Goal: Task Accomplishment & Management: Use online tool/utility

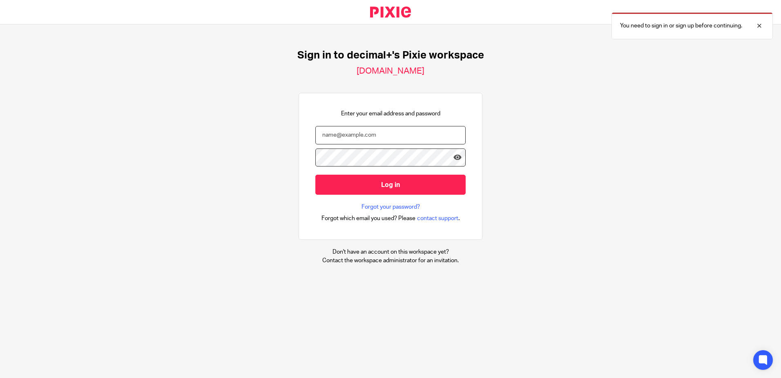
type input "carly@decimalplus.co.uk"
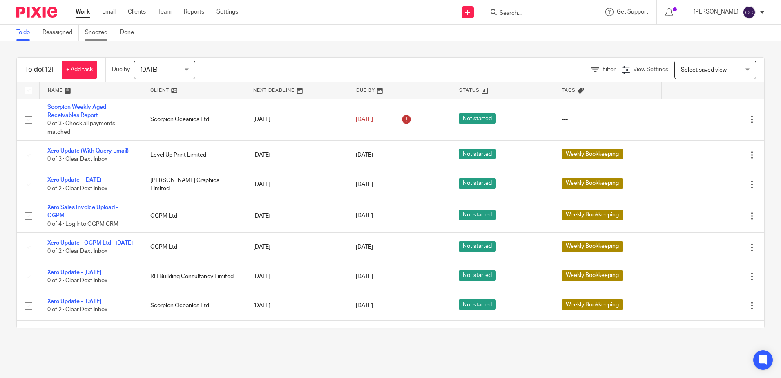
click at [104, 35] on link "Snoozed" at bounding box center [99, 33] width 29 height 16
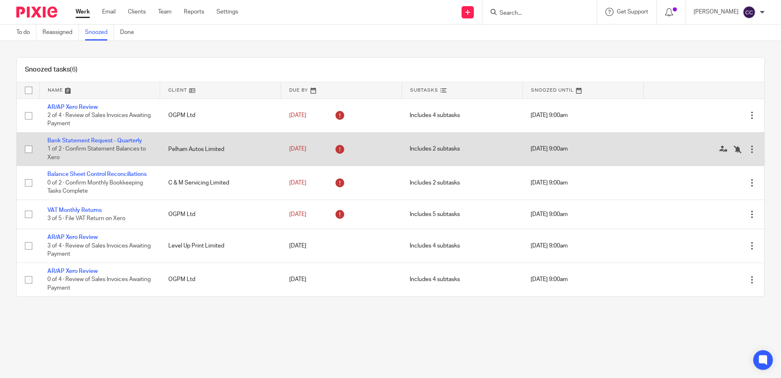
click at [748, 152] on div at bounding box center [752, 149] width 8 height 8
click at [734, 148] on icon at bounding box center [738, 149] width 8 height 8
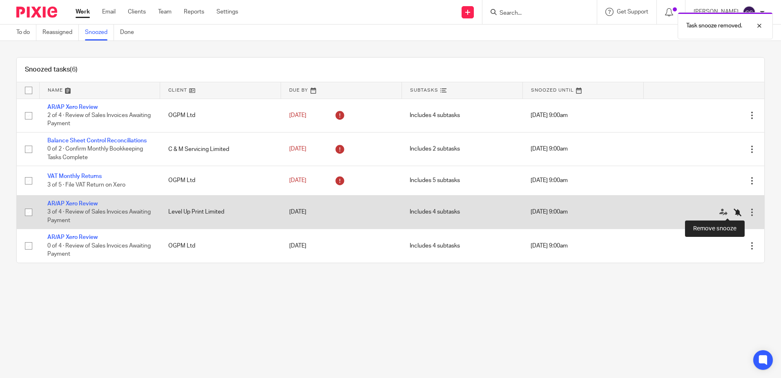
click at [734, 211] on icon at bounding box center [738, 212] width 8 height 8
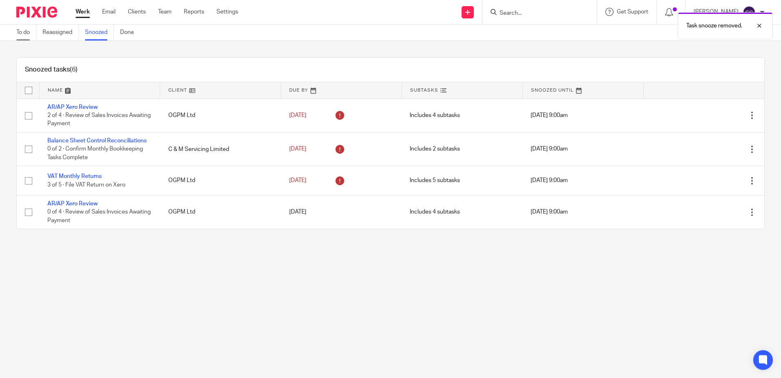
click at [26, 30] on link "To do" at bounding box center [26, 33] width 20 height 16
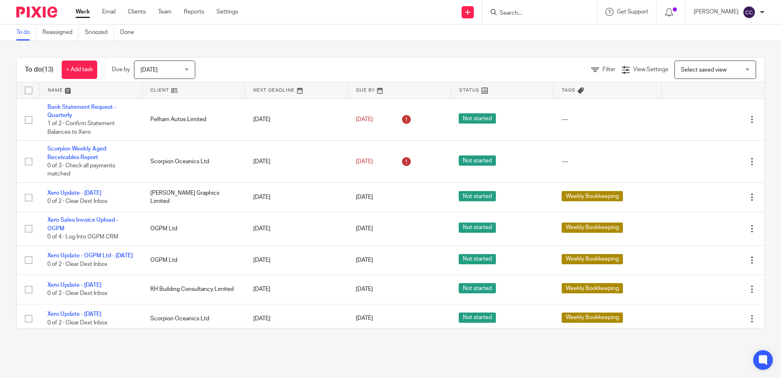
click at [167, 88] on link at bounding box center [193, 90] width 103 height 16
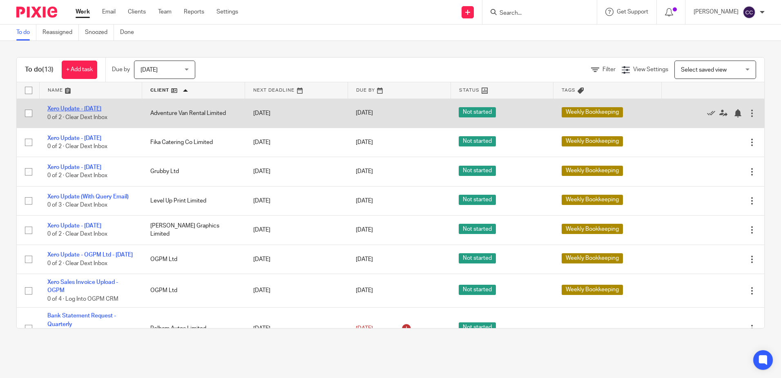
click at [89, 108] on link "Xero Update - [DATE]" at bounding box center [74, 109] width 54 height 6
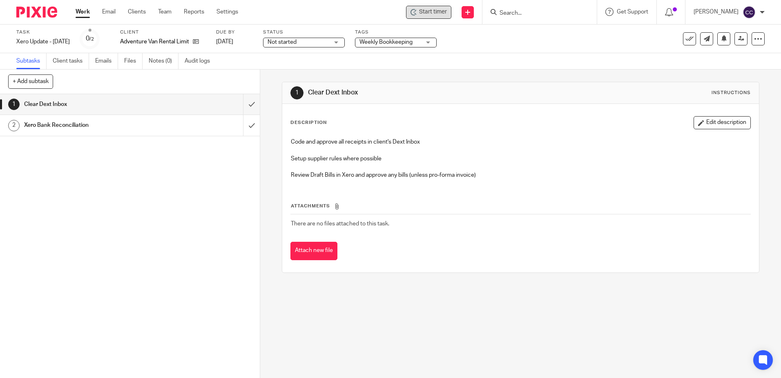
click at [438, 13] on span "Start timer" at bounding box center [433, 12] width 28 height 9
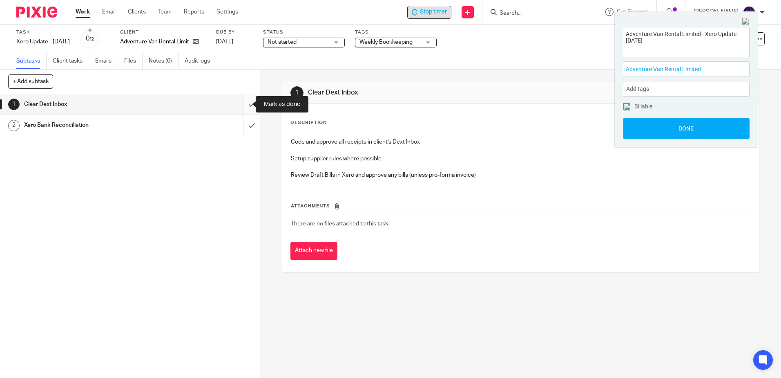
drag, startPoint x: 244, startPoint y: 102, endPoint x: 244, endPoint y: 110, distance: 8.6
click at [244, 102] on input "submit" at bounding box center [130, 104] width 260 height 20
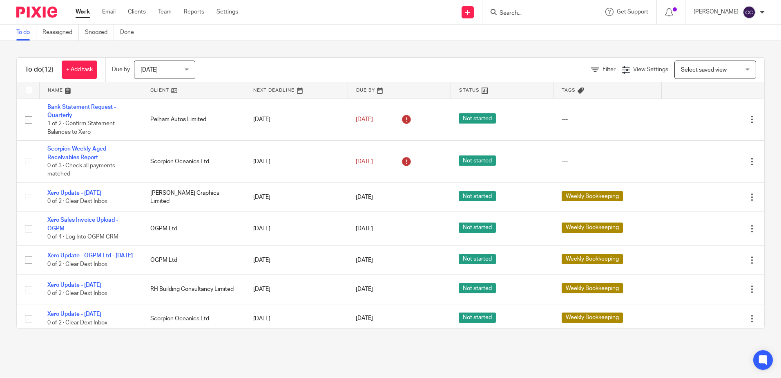
click at [161, 89] on link at bounding box center [193, 90] width 103 height 16
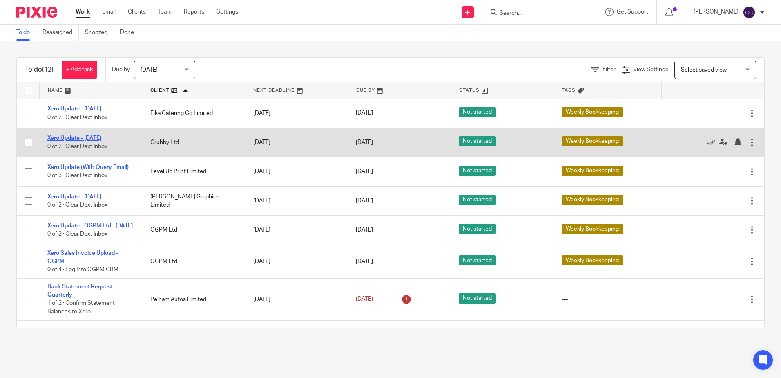
click at [76, 138] on link "Xero Update - [DATE]" at bounding box center [74, 138] width 54 height 6
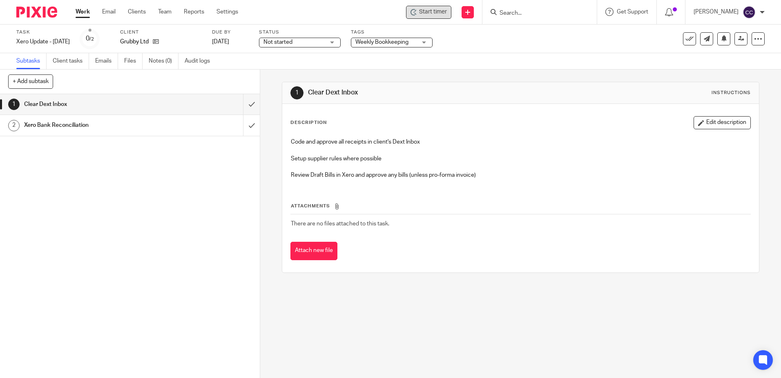
click at [446, 9] on span "Start timer" at bounding box center [433, 12] width 28 height 9
click at [439, 11] on span "Start timer" at bounding box center [433, 12] width 28 height 9
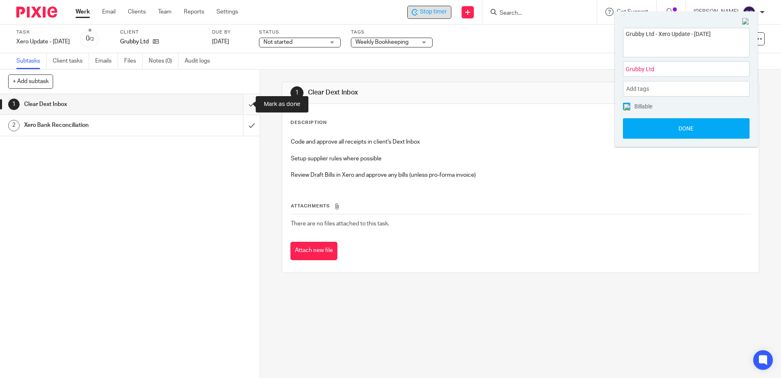
click at [243, 105] on input "submit" at bounding box center [130, 104] width 260 height 20
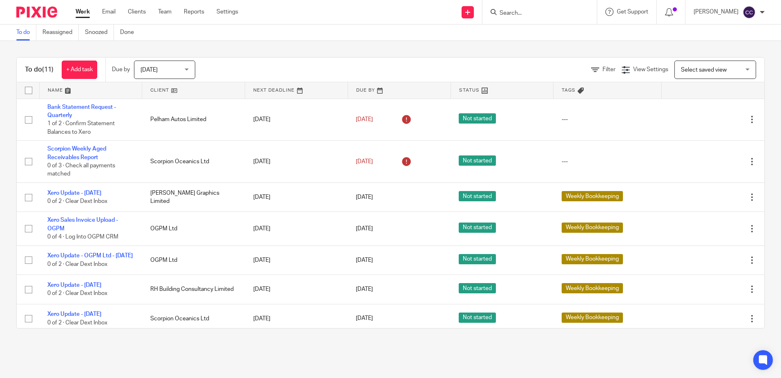
click at [160, 89] on link at bounding box center [193, 90] width 103 height 16
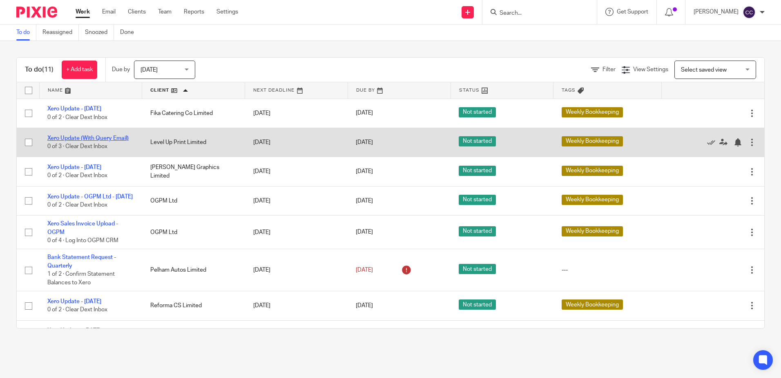
click at [93, 138] on link "Xero Update (With Query Email)" at bounding box center [87, 138] width 81 height 6
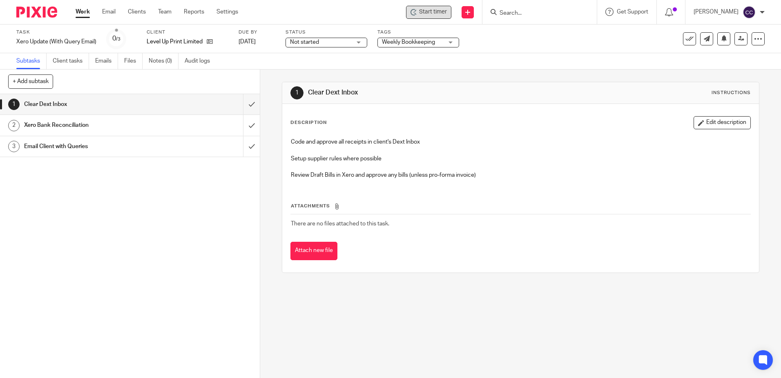
click at [429, 16] on div "Start timer" at bounding box center [428, 12] width 45 height 13
